Goal: Task Accomplishment & Management: Manage account settings

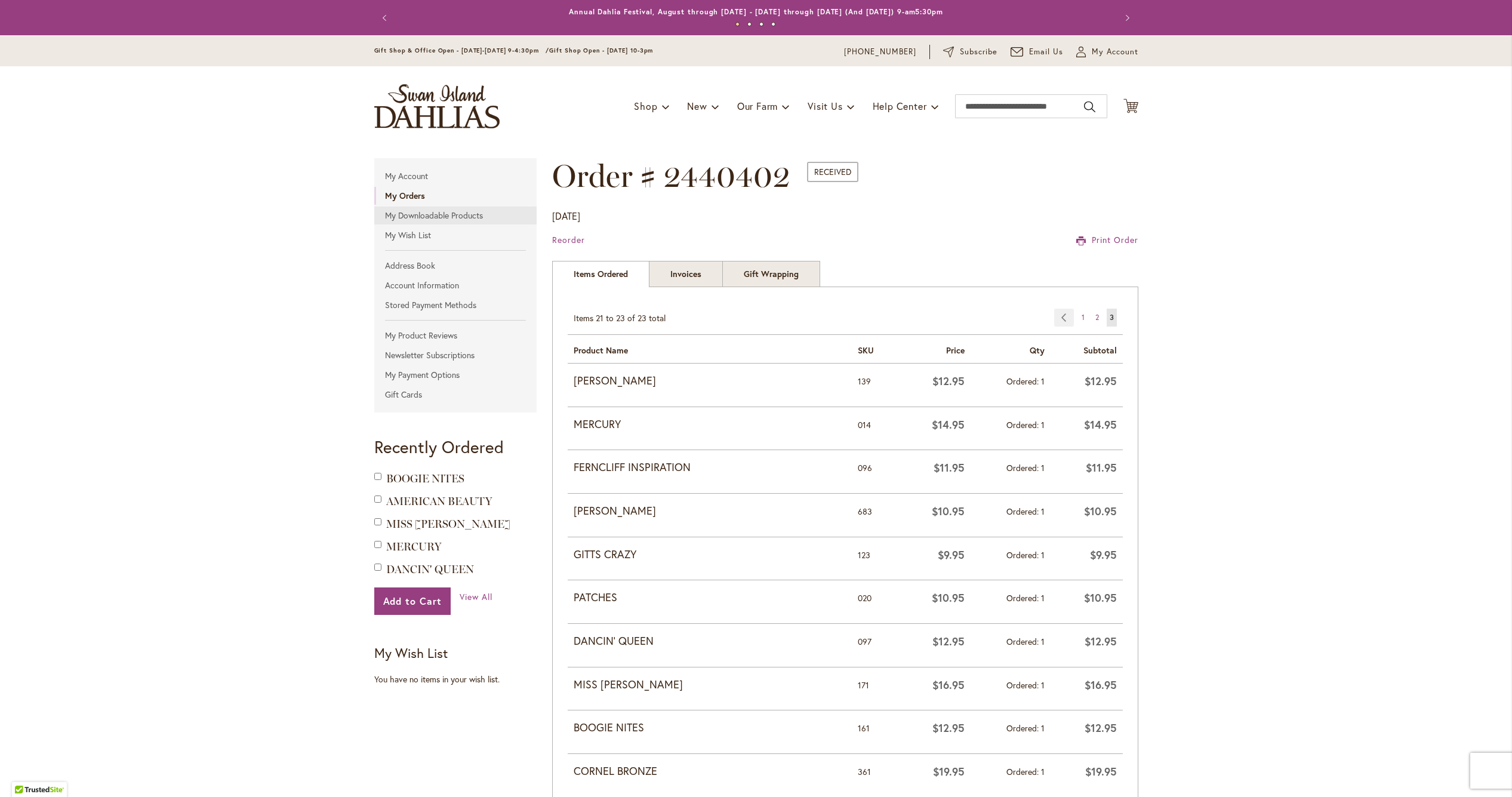
click at [435, 217] on link "My Downloadable Products" at bounding box center [456, 215] width 163 height 18
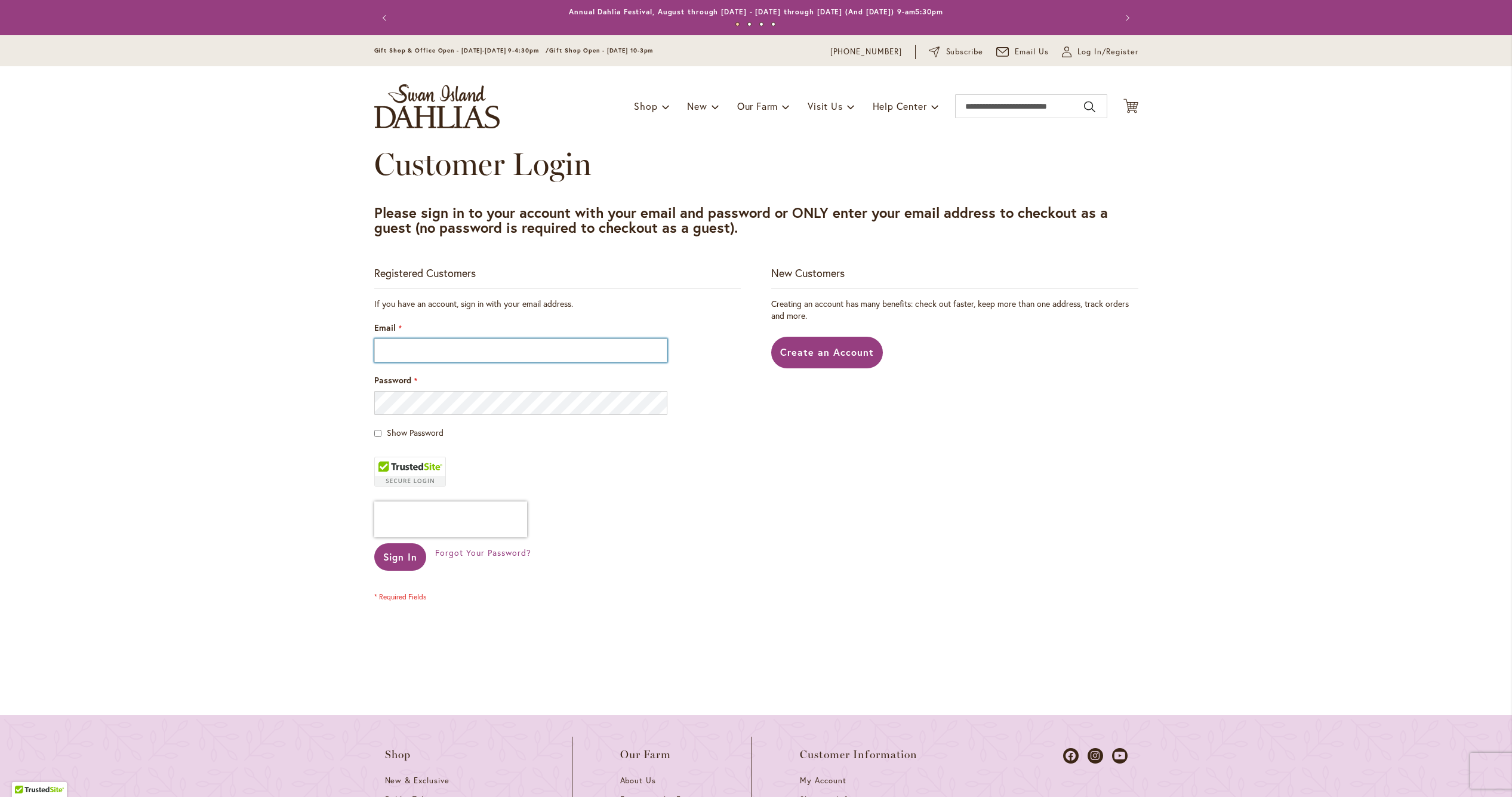
type input "**********"
click at [399, 557] on button "Sign In" at bounding box center [401, 557] width 53 height 28
click at [388, 564] on div "Sign In" at bounding box center [405, 557] width 62 height 28
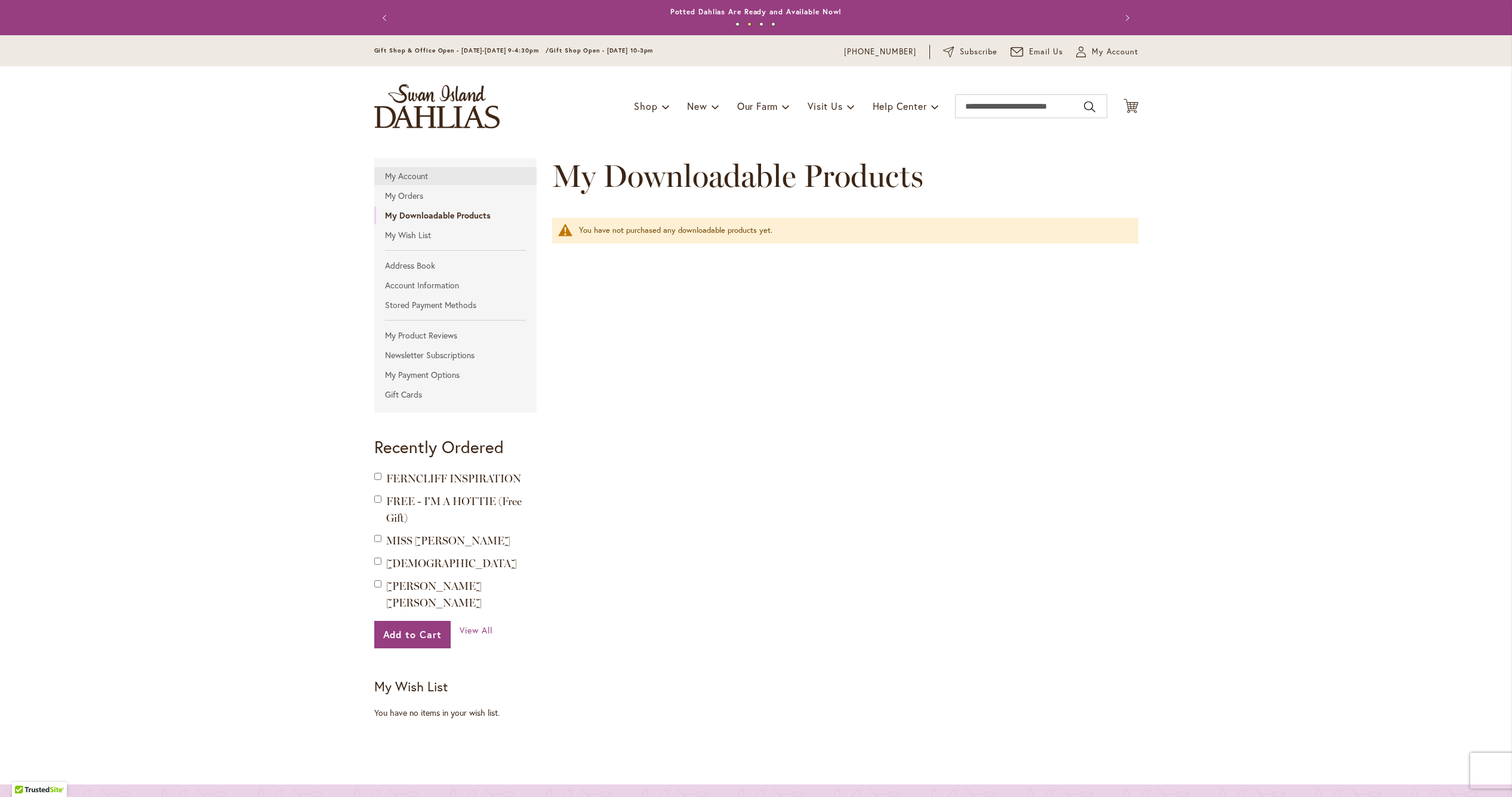
click at [415, 172] on link "My Account" at bounding box center [456, 175] width 163 height 18
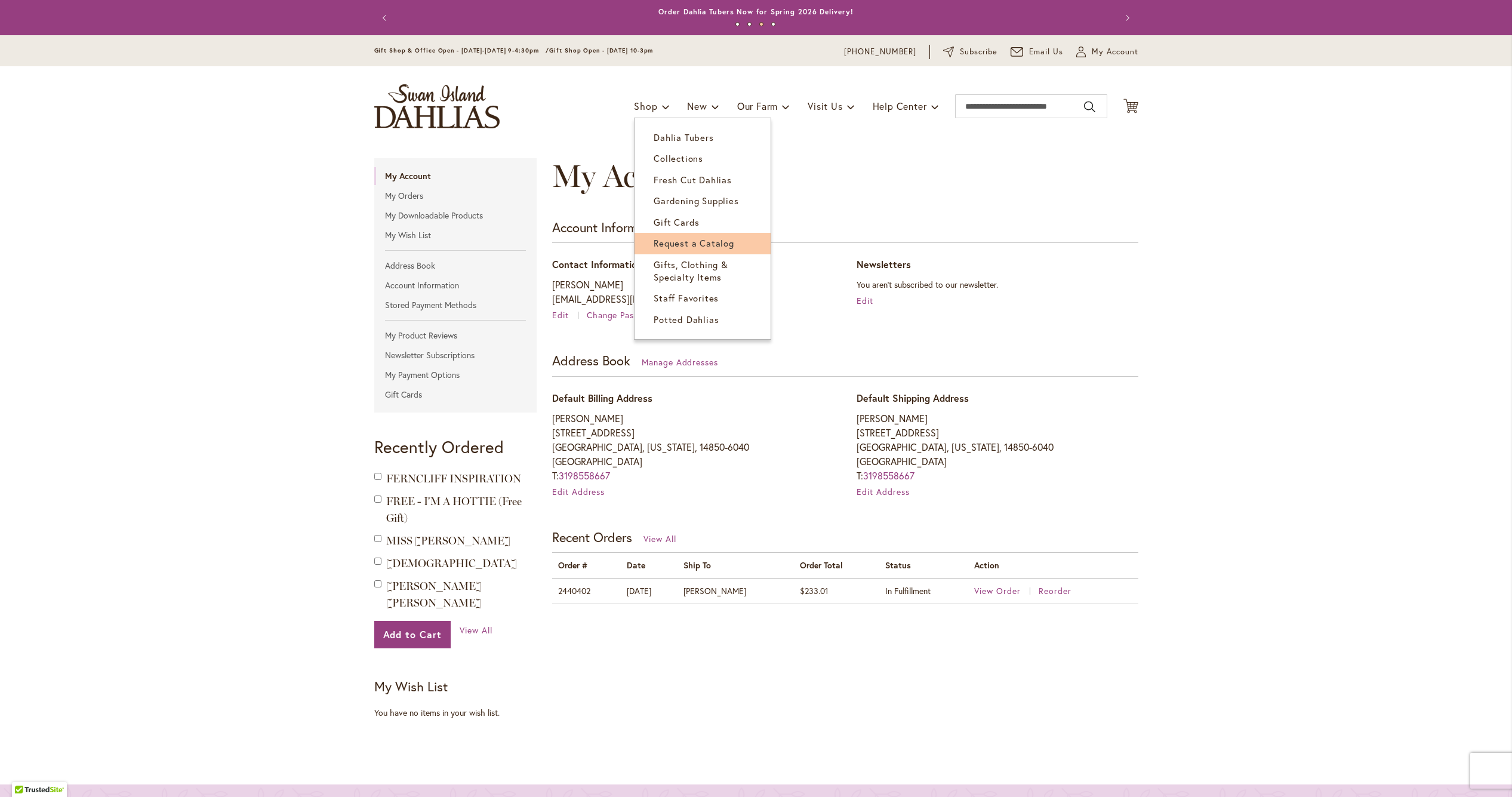
click at [707, 237] on span "Request a Catalog" at bounding box center [693, 242] width 80 height 12
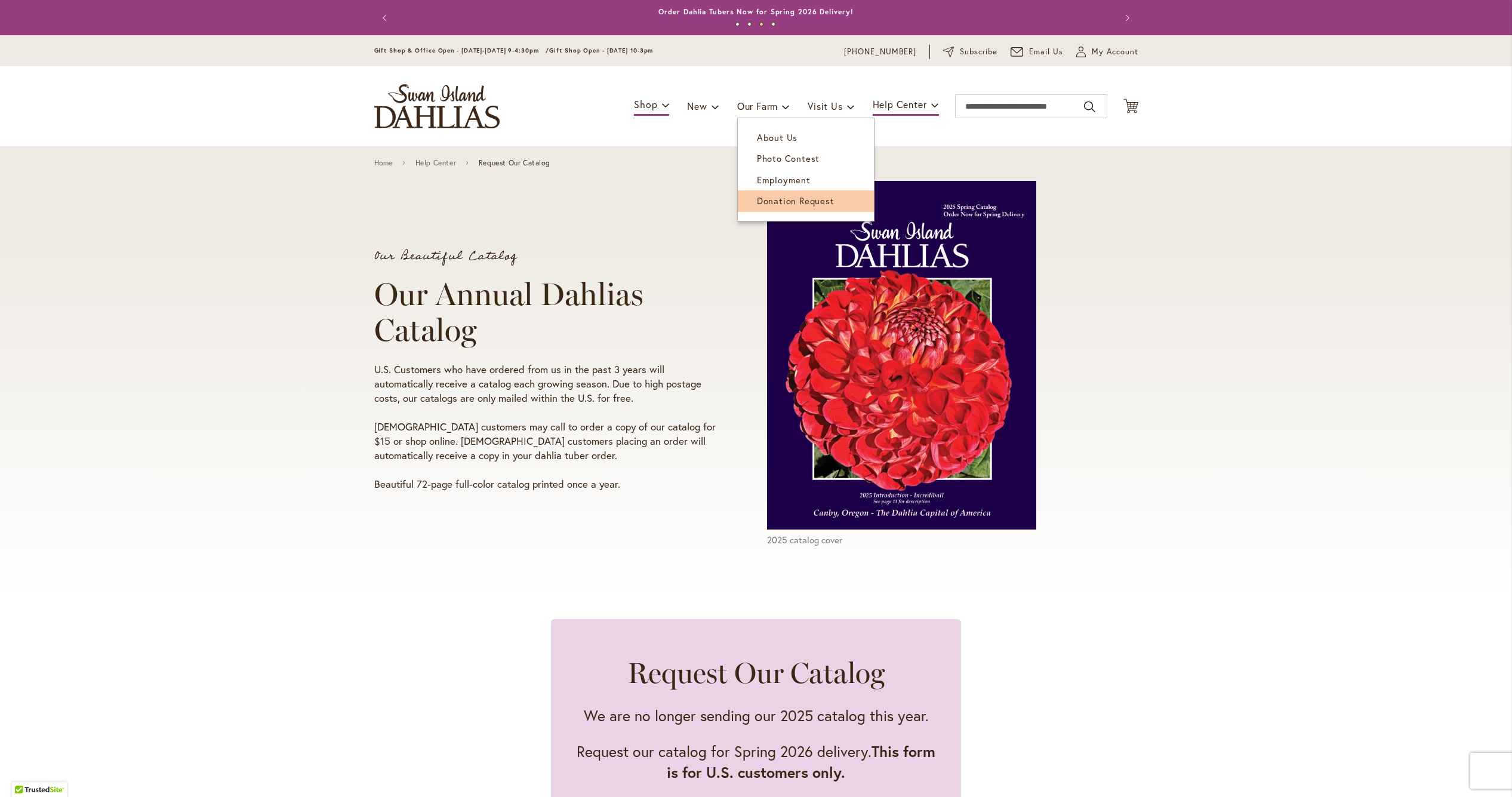
click at [776, 195] on span "Donation Request" at bounding box center [795, 200] width 77 height 12
